Goal: Information Seeking & Learning: Learn about a topic

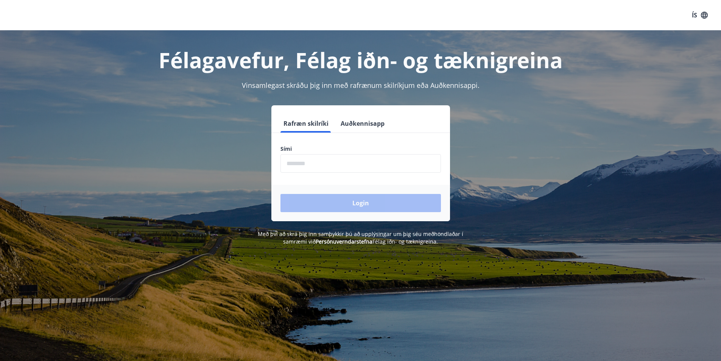
click at [319, 167] on input "phone" at bounding box center [361, 163] width 161 height 19
click at [373, 120] on button "Auðkennisapp" at bounding box center [363, 123] width 50 height 18
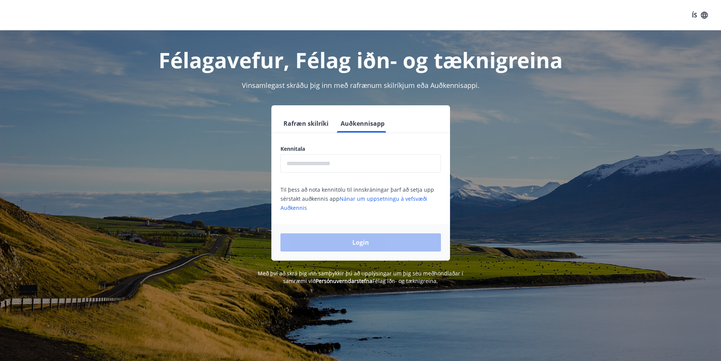
click at [366, 166] on input "text" at bounding box center [361, 163] width 161 height 19
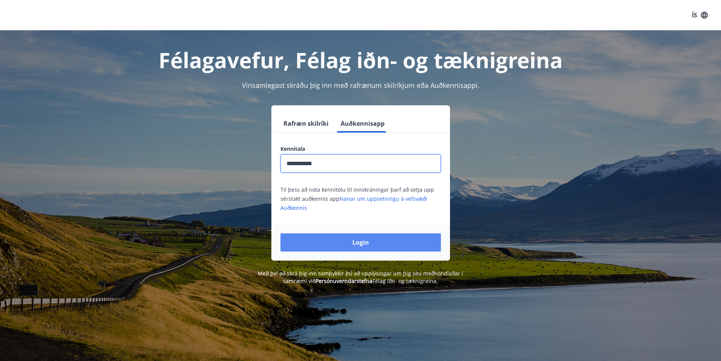
type input "**********"
click at [377, 238] on button "Login" at bounding box center [361, 242] width 161 height 18
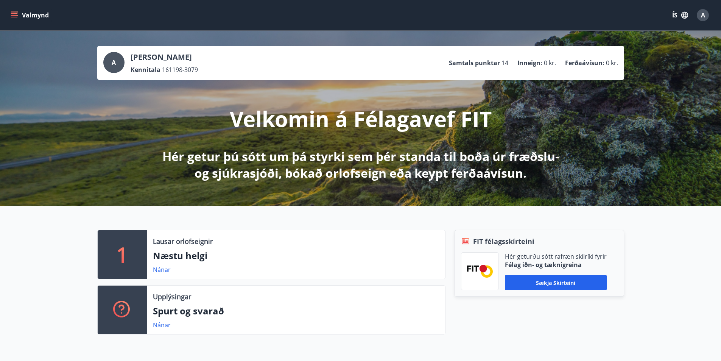
click at [18, 11] on icon "menu" at bounding box center [15, 15] width 8 height 8
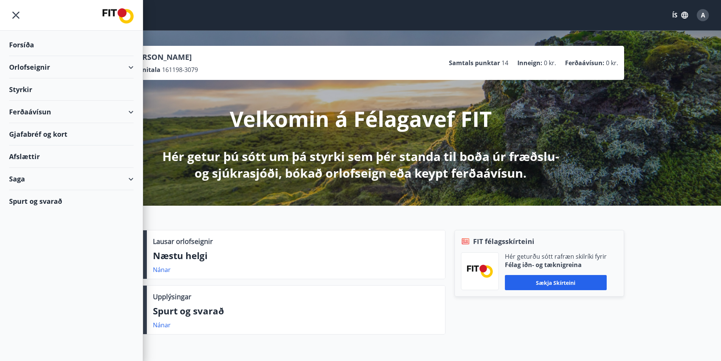
click at [23, 84] on div "Styrkir" at bounding box center [71, 89] width 125 height 22
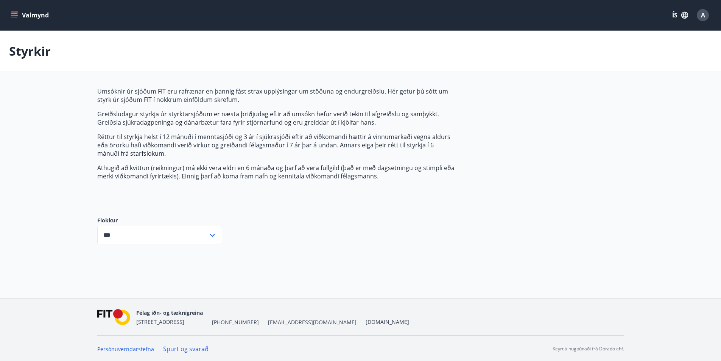
click at [143, 232] on input "***" at bounding box center [152, 235] width 111 height 19
click at [147, 252] on li "Öll" at bounding box center [160, 251] width 124 height 14
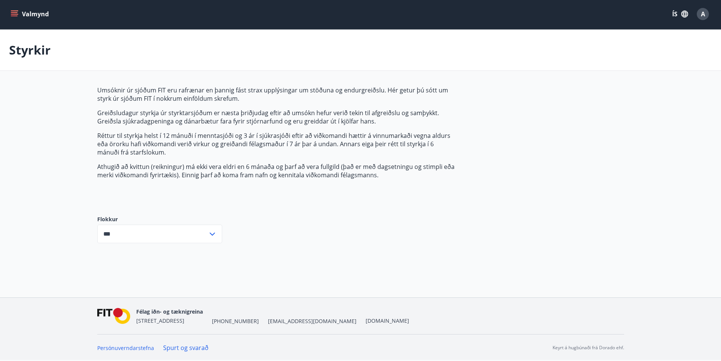
click at [215, 236] on icon at bounding box center [212, 233] width 9 height 9
click at [164, 262] on li "Sjúkrasjóður" at bounding box center [160, 264] width 124 height 14
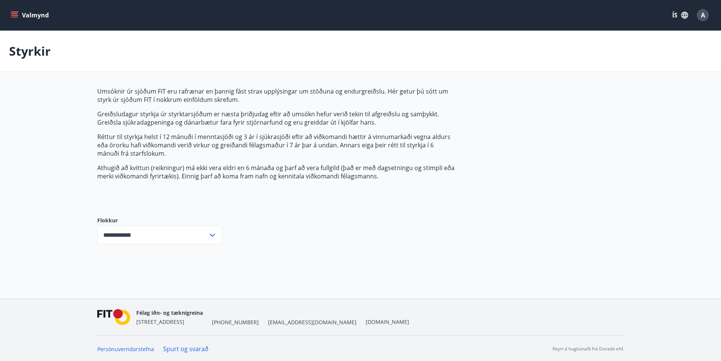
click at [208, 244] on div "**********" at bounding box center [159, 235] width 125 height 19
click at [197, 251] on li "Öll" at bounding box center [160, 251] width 124 height 14
type input "***"
click at [141, 182] on div "Umsóknir úr sjóðum FIT eru rafrænar en þannig fást strax upplýsingar um stöðuna…" at bounding box center [275, 145] width 357 height 117
click at [17, 14] on icon "menu" at bounding box center [15, 15] width 8 height 8
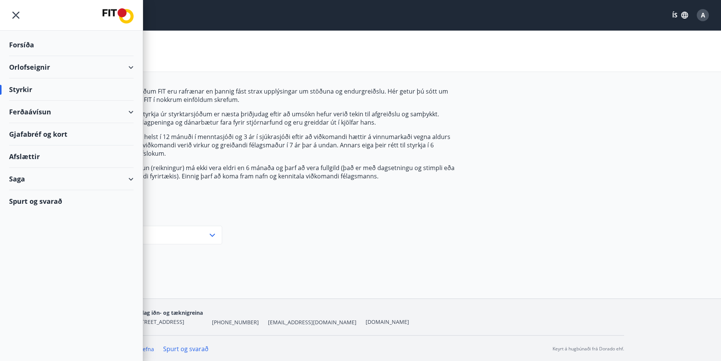
click at [42, 65] on div "Orlofseignir" at bounding box center [71, 67] width 125 height 22
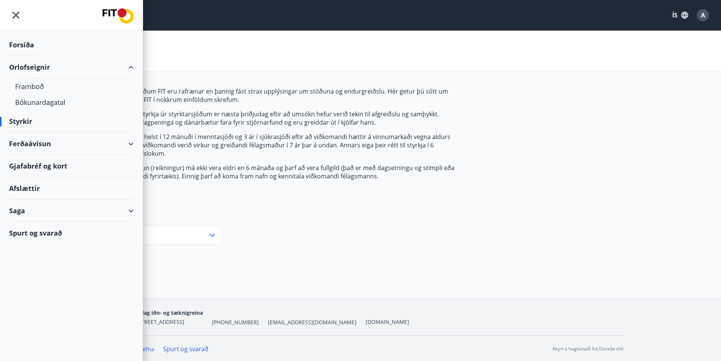
click at [40, 57] on div "Orlofseignir" at bounding box center [71, 67] width 125 height 22
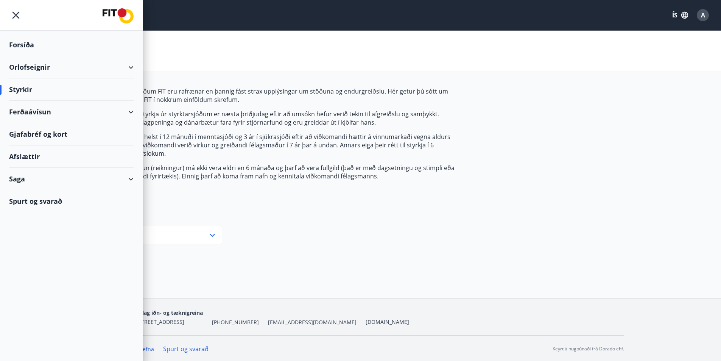
click at [32, 42] on div "Forsíða" at bounding box center [71, 45] width 125 height 22
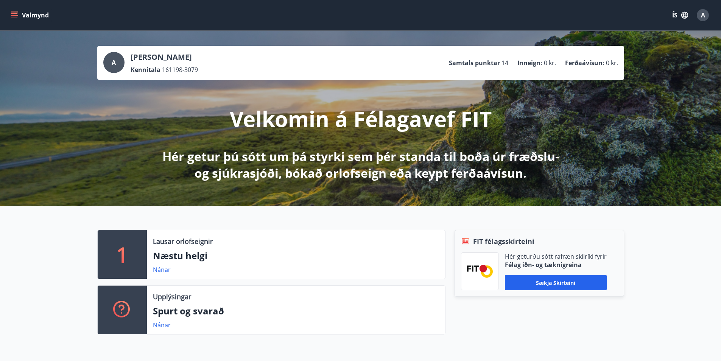
click at [555, 60] on span "0 kr." at bounding box center [550, 63] width 12 height 8
click at [706, 11] on div "A" at bounding box center [703, 15] width 12 height 12
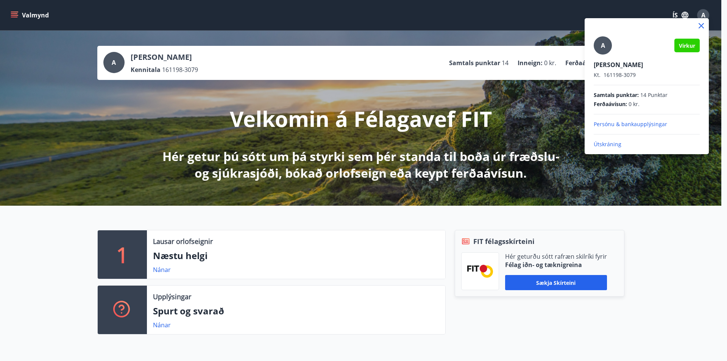
click at [485, 171] on div at bounding box center [363, 180] width 727 height 361
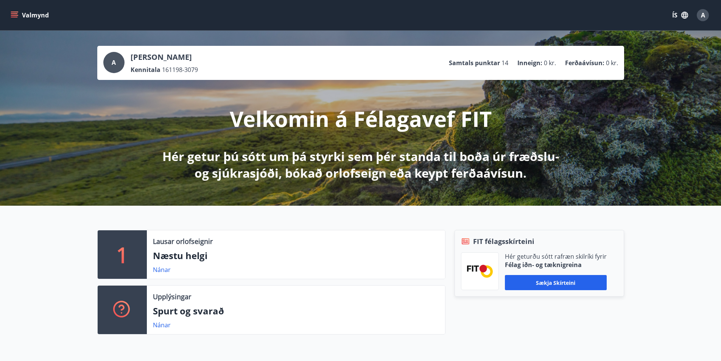
drag, startPoint x: 666, startPoint y: 251, endPoint x: 489, endPoint y: 0, distance: 306.6
drag, startPoint x: 295, startPoint y: 94, endPoint x: 266, endPoint y: 89, distance: 29.2
